Goal: Obtain resource: Download file/media

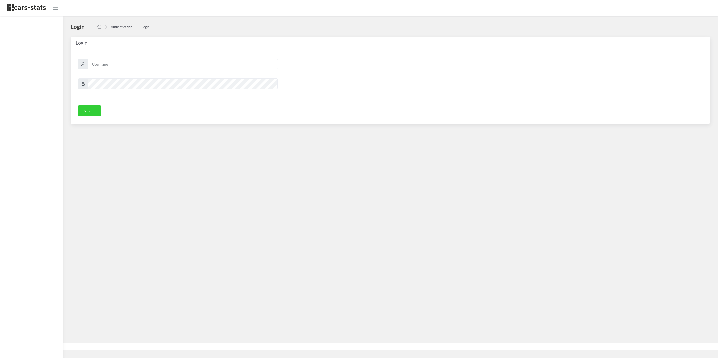
scroll to position [6, 6]
type input "skoda"
click at [90, 113] on button "Submit" at bounding box center [89, 110] width 23 height 11
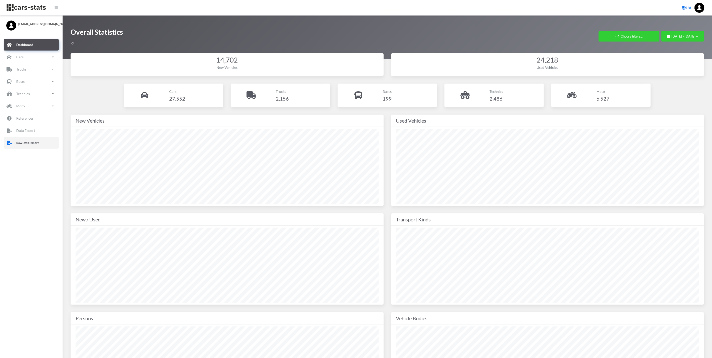
click at [19, 137] on link "Raw Data Export" at bounding box center [31, 143] width 55 height 12
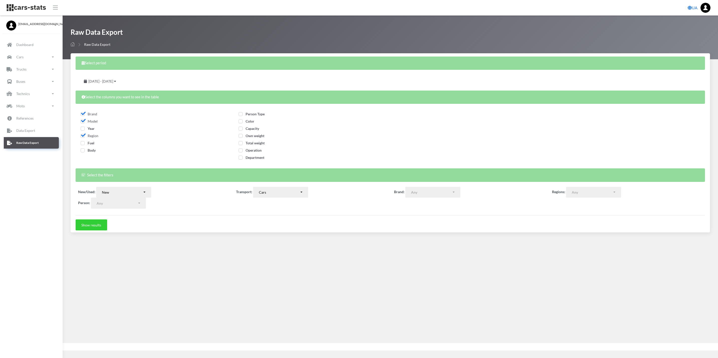
select select
click at [106, 82] on span "July 7, 2025 - August 6, 2025" at bounding box center [100, 81] width 25 height 4
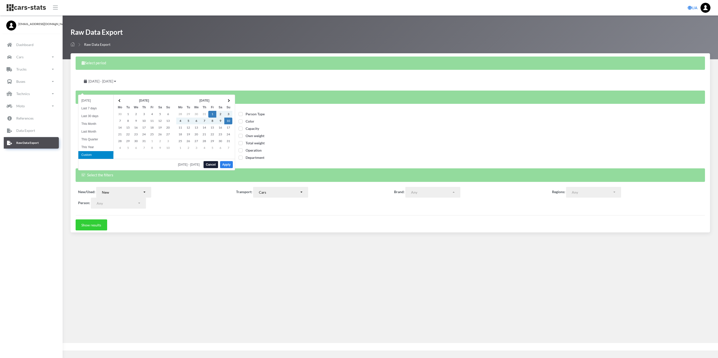
click at [228, 165] on button "Apply" at bounding box center [226, 164] width 13 height 7
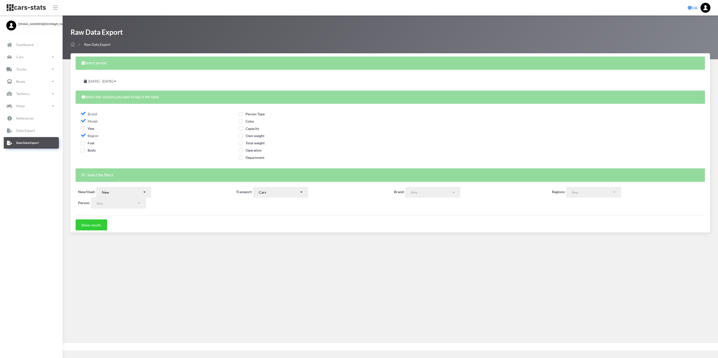
click at [82, 143] on span "Fuel" at bounding box center [88, 143] width 14 height 4
checkbox input "true"
click at [83, 154] on div "Body" at bounding box center [153, 151] width 145 height 7
click at [84, 150] on span "Body" at bounding box center [88, 150] width 15 height 4
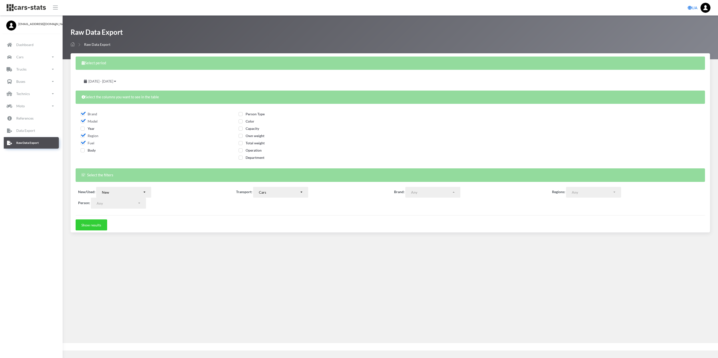
checkbox input "true"
click at [240, 114] on span "Person Type" at bounding box center [251, 114] width 26 height 4
checkbox input "true"
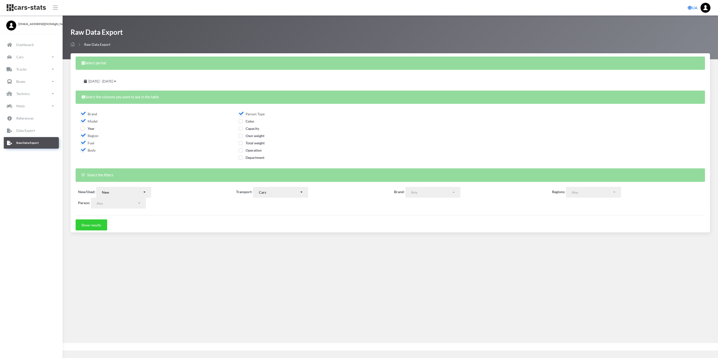
drag, startPoint x: 241, startPoint y: 120, endPoint x: 242, endPoint y: 124, distance: 4.3
click at [241, 121] on span "Color" at bounding box center [246, 121] width 16 height 4
checkbox input "true"
click at [91, 228] on button "Show results" at bounding box center [92, 224] width 32 height 11
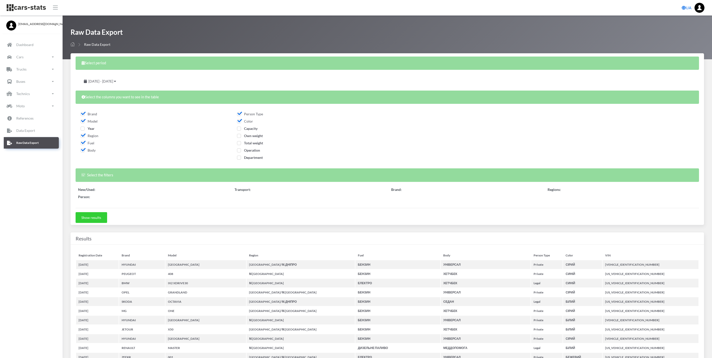
select select
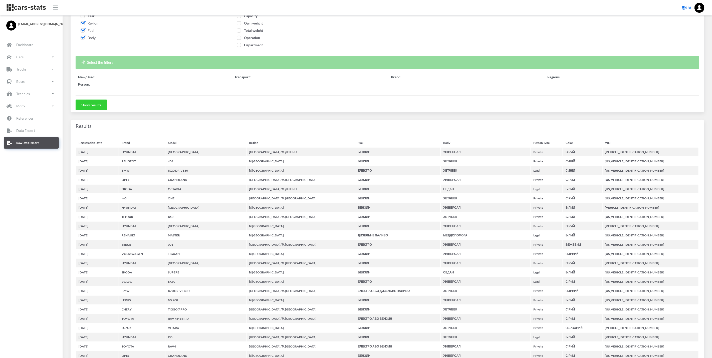
scroll to position [6, 6]
select select
select select "50"
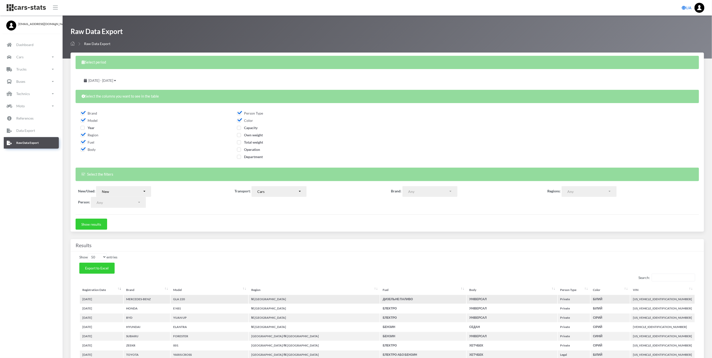
scroll to position [0, 0]
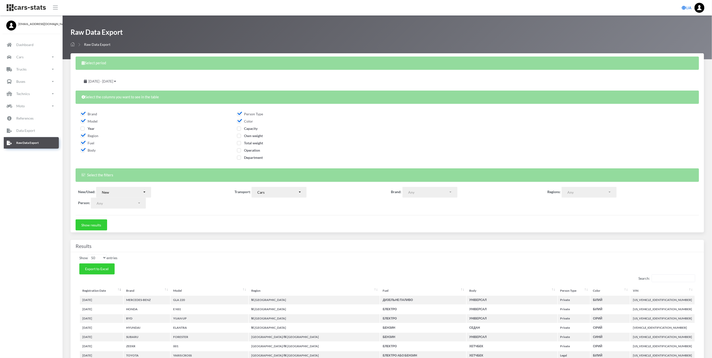
click at [261, 218] on form "Select period August 1, 2025 - August 10, 2025 Select the columns you want to s…" at bounding box center [387, 144] width 623 height 174
click at [90, 269] on span "Export to Excel" at bounding box center [97, 269] width 24 height 4
click at [237, 150] on span "Operation" at bounding box center [248, 150] width 23 height 4
checkbox input "true"
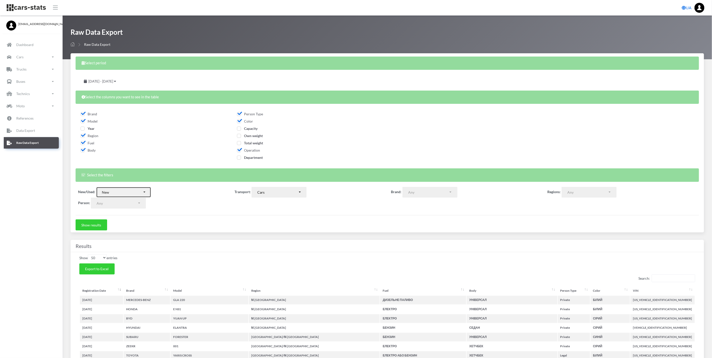
click at [142, 194] on div "New" at bounding box center [122, 192] width 41 height 5
click at [126, 207] on link "Used" at bounding box center [123, 210] width 55 height 7
select select "used-import"
click at [99, 224] on button "Show results" at bounding box center [92, 224] width 32 height 11
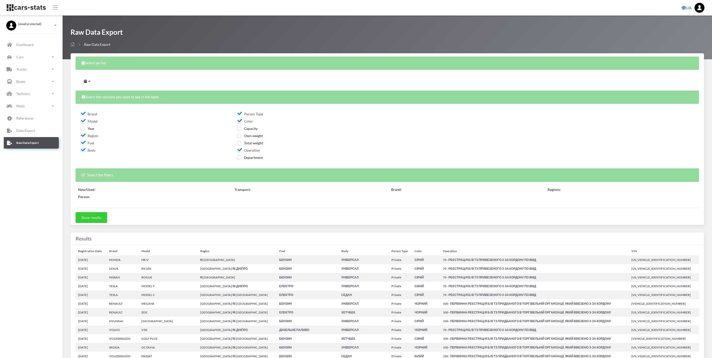
select select
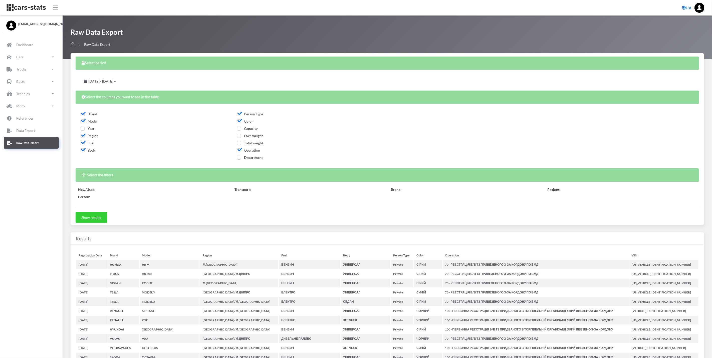
select select
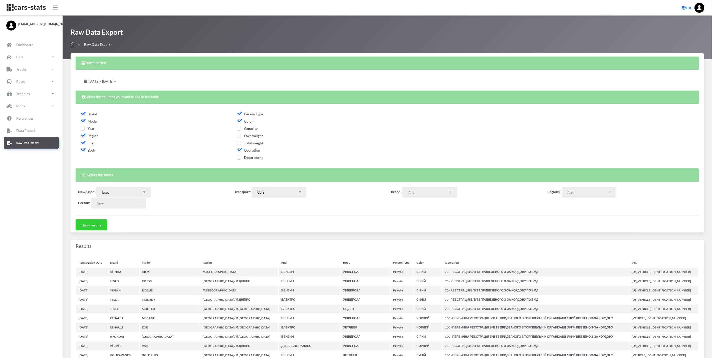
select select "50"
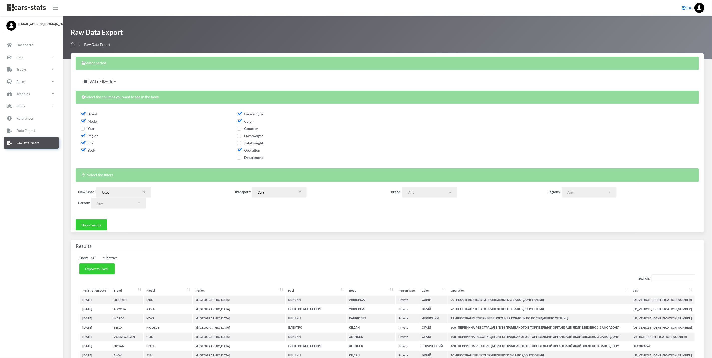
scroll to position [6, 6]
click at [436, 126] on div "Brand" at bounding box center [387, 137] width 626 height 56
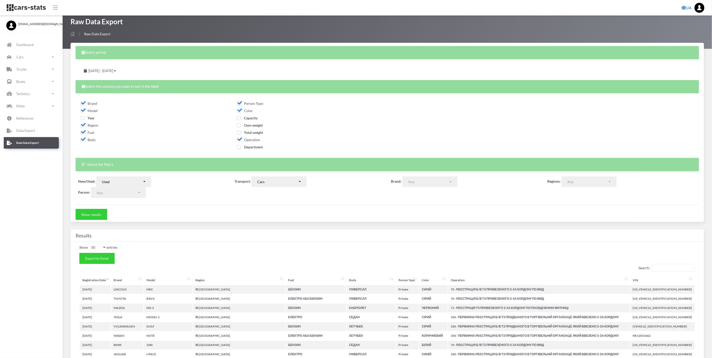
scroll to position [0, 0]
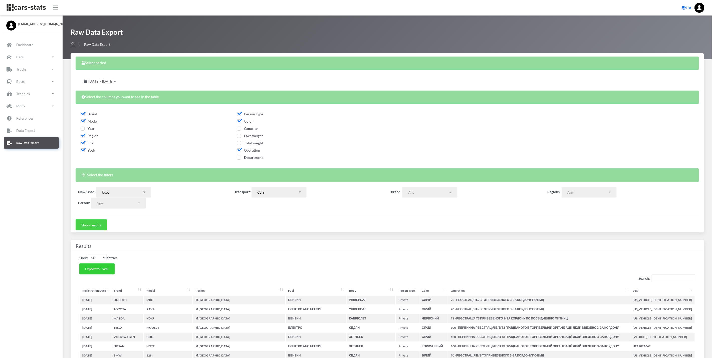
click at [97, 220] on button "Show results" at bounding box center [92, 224] width 32 height 11
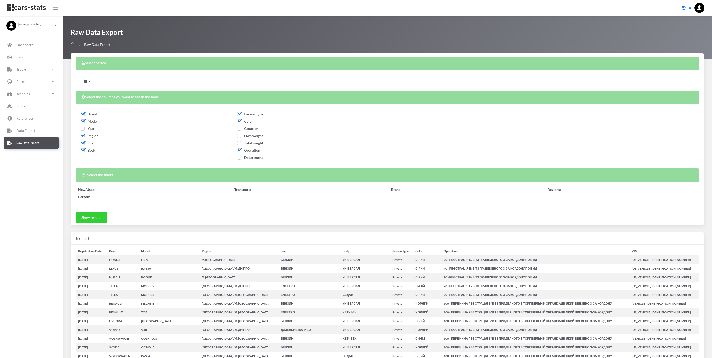
select select
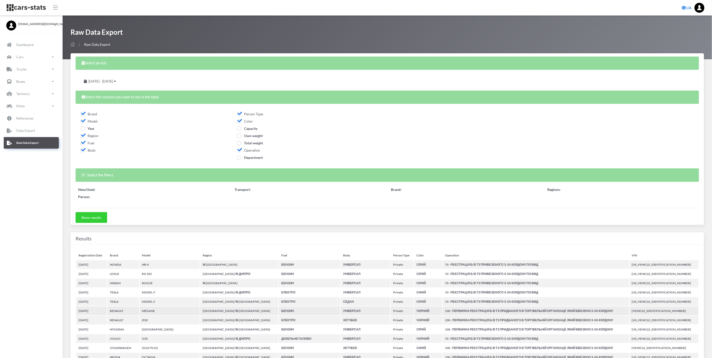
select select
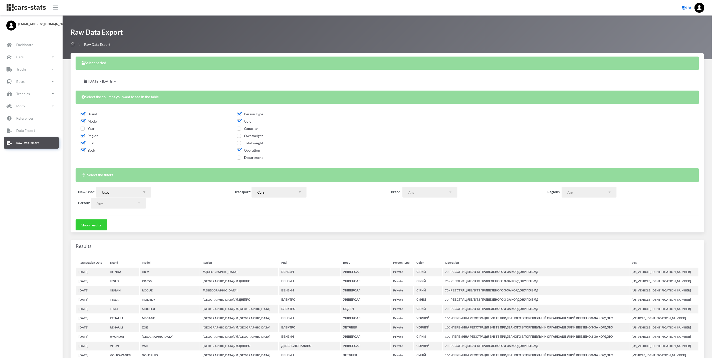
select select "50"
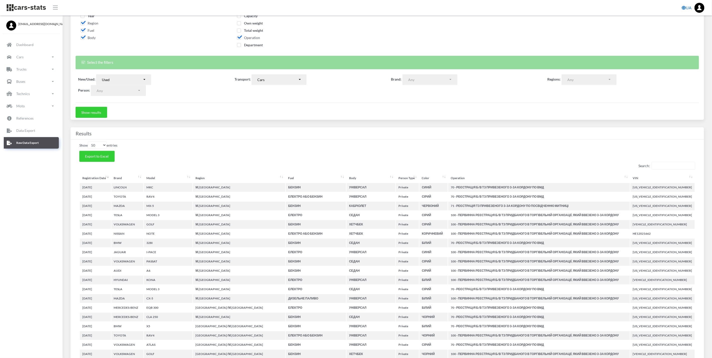
scroll to position [6, 6]
click at [104, 157] on span "Export to Excel" at bounding box center [97, 156] width 24 height 4
click at [204, 120] on div "Select period August 1, 2025 - August 10, 2025 Select the columns you want to s…" at bounding box center [387, 30] width 633 height 179
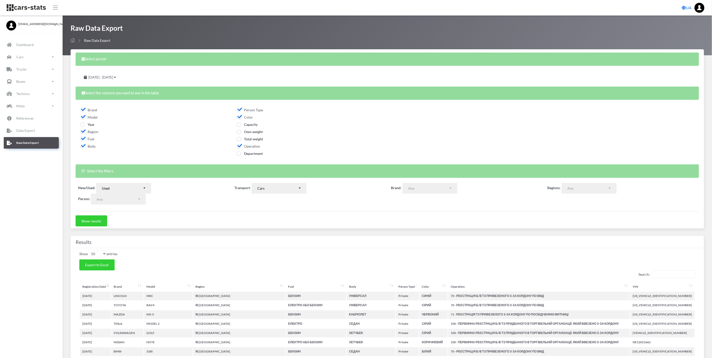
scroll to position [0, 0]
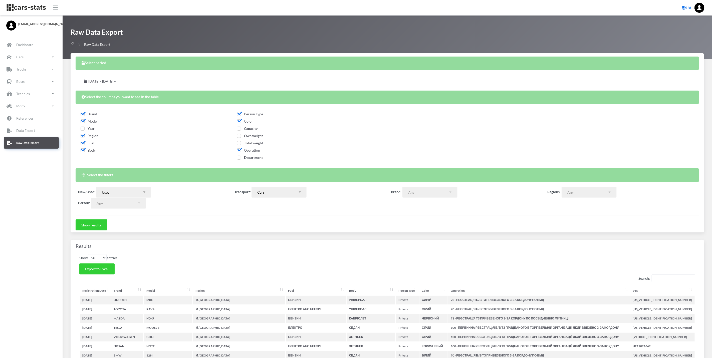
click at [237, 150] on span "Operation" at bounding box center [248, 150] width 23 height 4
checkbox input "false"
click at [241, 120] on span "Color" at bounding box center [245, 121] width 16 height 4
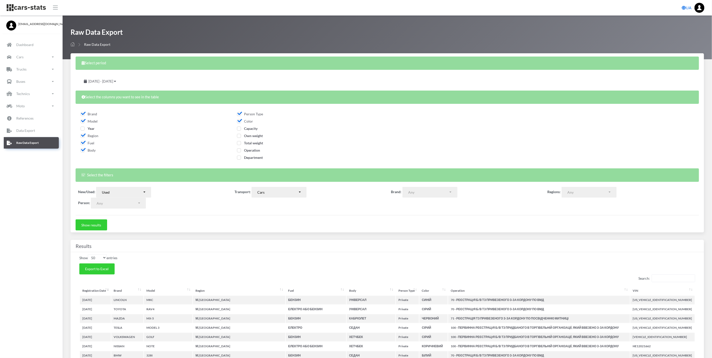
checkbox input "false"
click at [239, 130] on span "Capacity" at bounding box center [247, 128] width 21 height 4
checkbox input "true"
click at [82, 148] on span "Body" at bounding box center [88, 150] width 15 height 4
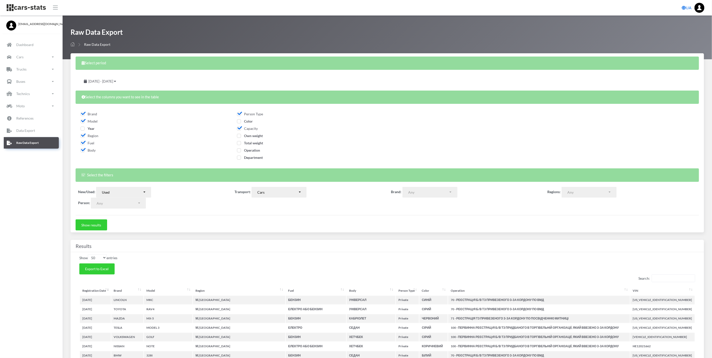
checkbox input "false"
click at [84, 143] on span "Fuel" at bounding box center [88, 143] width 14 height 4
checkbox input "false"
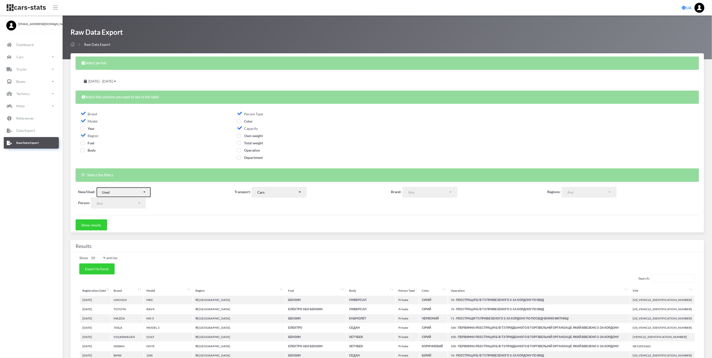
click at [125, 194] on div "Used" at bounding box center [122, 192] width 41 height 5
click at [114, 206] on link "New" at bounding box center [123, 204] width 55 height 7
select select "new"
click at [273, 191] on div "Cars" at bounding box center [277, 192] width 41 height 5
click at [272, 234] on link "Moto" at bounding box center [278, 231] width 55 height 7
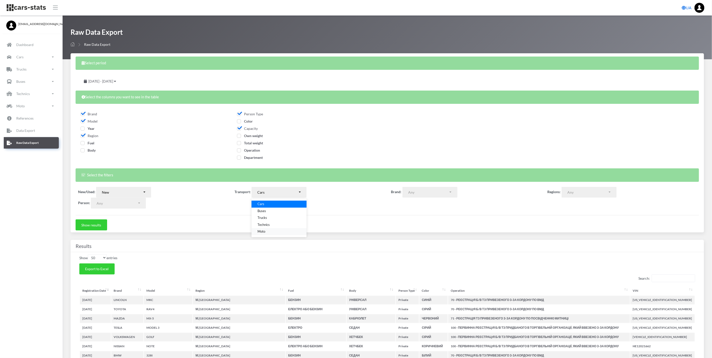
select select "moto"
click at [96, 229] on button "Show results" at bounding box center [92, 224] width 32 height 11
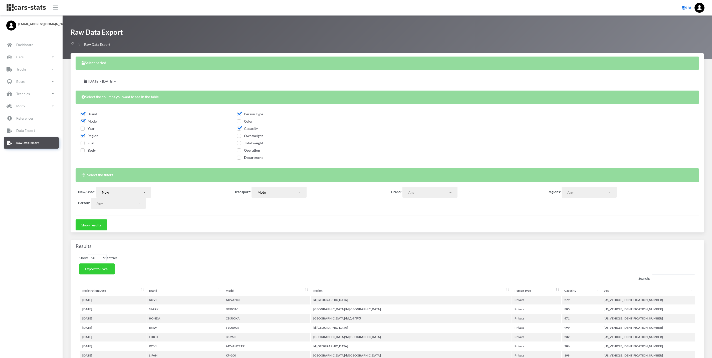
select select
select select "50"
click at [99, 272] on button "Export to Excel" at bounding box center [96, 268] width 35 height 11
click at [455, 93] on div "Select the columns you want to see in the table" at bounding box center [387, 97] width 623 height 13
